Goal: Task Accomplishment & Management: Manage account settings

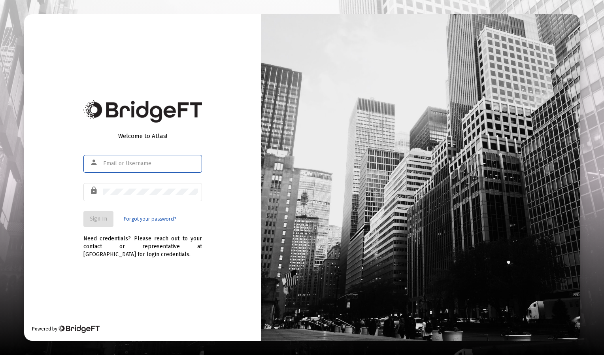
click at [148, 158] on div at bounding box center [150, 163] width 95 height 19
click at [142, 164] on input "text" at bounding box center [150, 164] width 95 height 6
click at [125, 166] on input "text" at bounding box center [150, 164] width 95 height 6
click at [115, 165] on input "text" at bounding box center [150, 164] width 95 height 6
click at [124, 164] on input "text" at bounding box center [150, 164] width 95 height 6
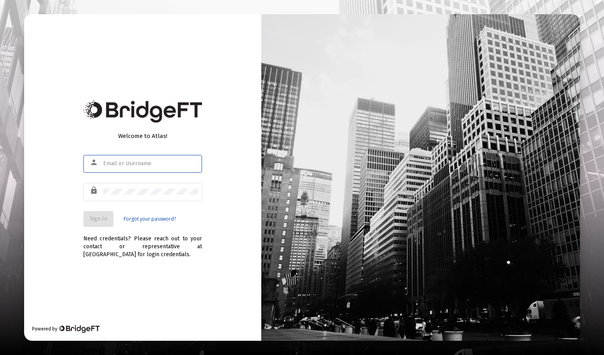
click at [114, 159] on div at bounding box center [150, 163] width 95 height 19
click at [127, 161] on input "text" at bounding box center [150, 164] width 95 height 6
type input "rmnfamilyfirm"
click at [96, 220] on span "Sign In" at bounding box center [98, 219] width 17 height 7
click at [143, 164] on input "text" at bounding box center [150, 164] width 95 height 6
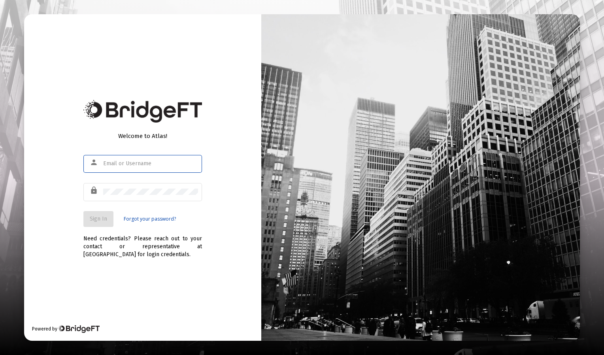
click at [143, 164] on input "text" at bounding box center [150, 164] width 95 height 6
click at [127, 165] on input "text" at bounding box center [150, 164] width 95 height 6
type input "[EMAIL_ADDRESS][DOMAIN_NAME]"
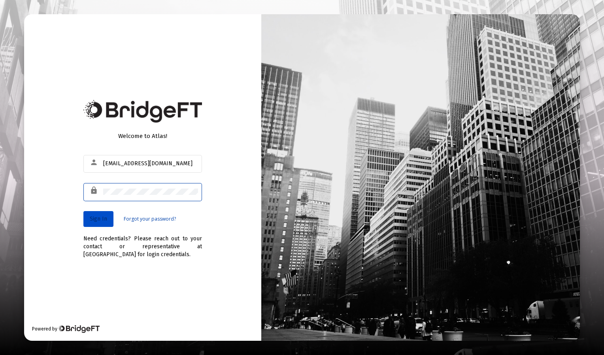
click at [102, 211] on button "Sign In" at bounding box center [98, 219] width 30 height 16
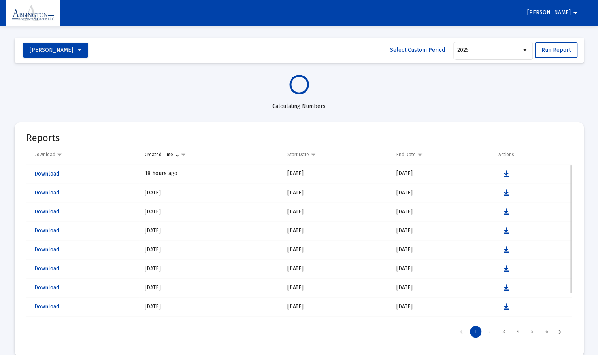
select select "View all"
